Goal: Information Seeking & Learning: Learn about a topic

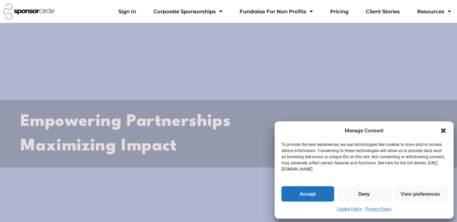
click at [448, 130] on div "Manage Consent To provide the best experiences, we use technologies like cookie…" at bounding box center [364, 169] width 179 height 97
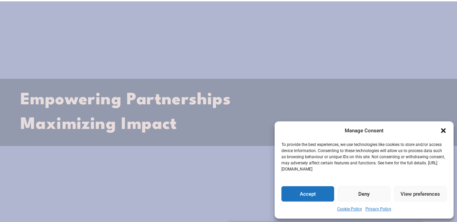
scroll to position [136, 0]
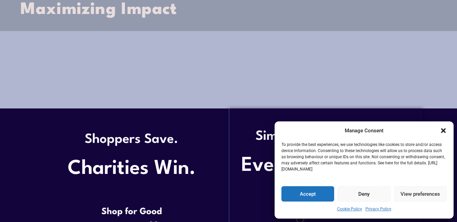
click at [444, 128] on icon "Close dialogue" at bounding box center [443, 130] width 7 height 7
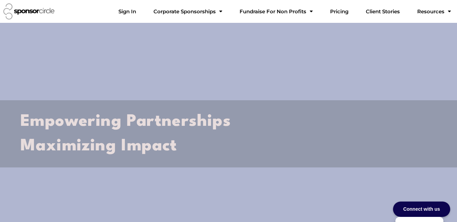
scroll to position [0, 0]
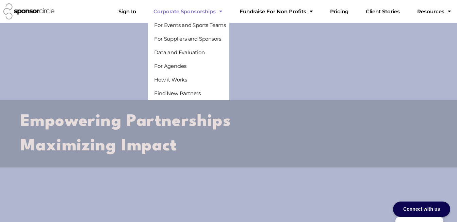
click at [216, 10] on link "Corporate Sponsorships" at bounding box center [188, 12] width 80 height 14
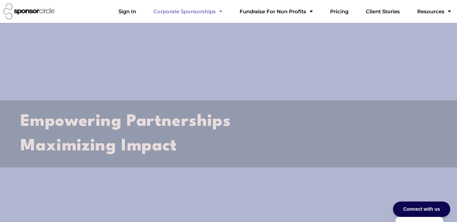
click at [214, 15] on link "Corporate Sponsorships" at bounding box center [188, 12] width 80 height 14
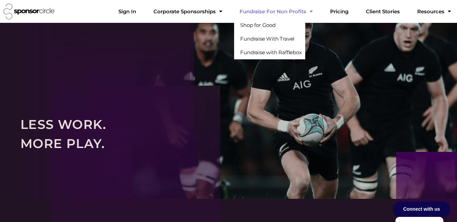
click at [295, 13] on link "Fundraise For Non Profits" at bounding box center [276, 12] width 84 height 14
